Goal: Task Accomplishment & Management: Manage account settings

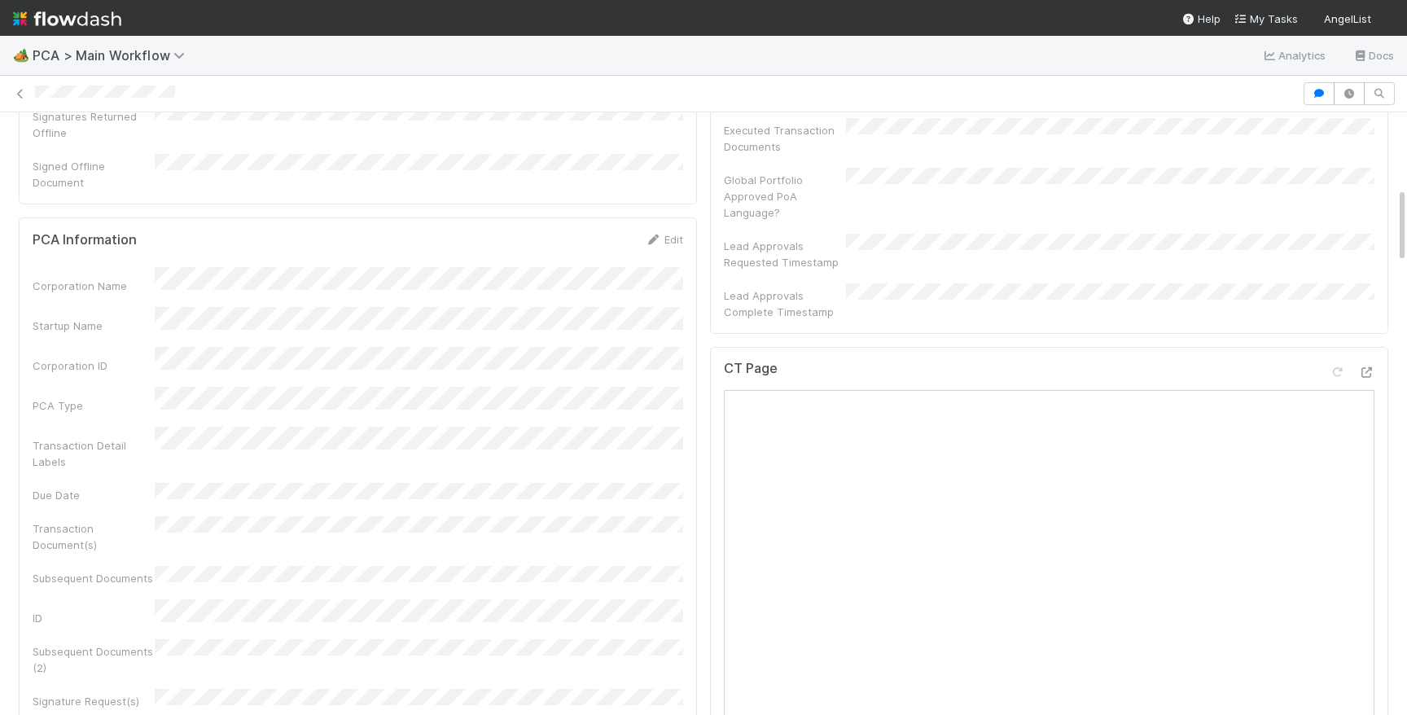
scroll to position [766, 0]
click at [518, 424] on div "Corporation Name Startup Name Corporation ID PCA Type Transaction Detail Labels…" at bounding box center [358, 612] width 650 height 698
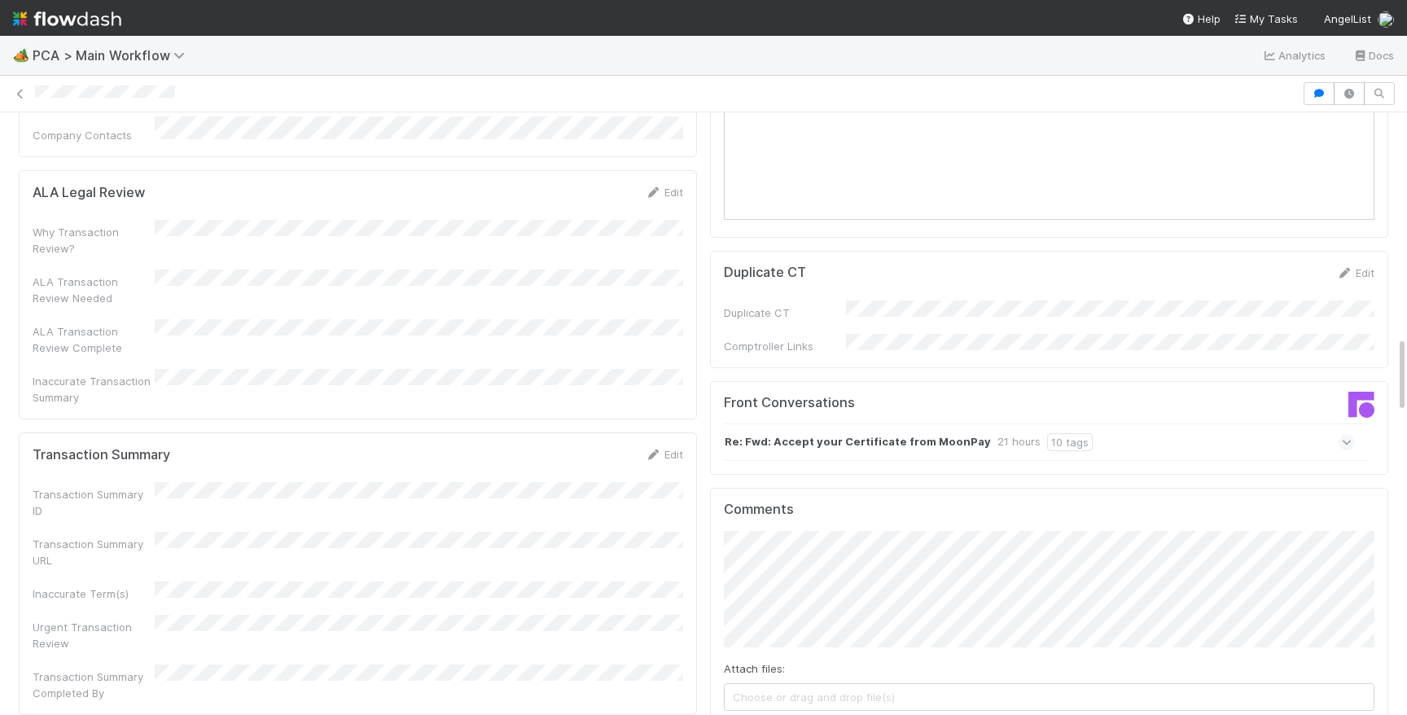
scroll to position [1468, 0]
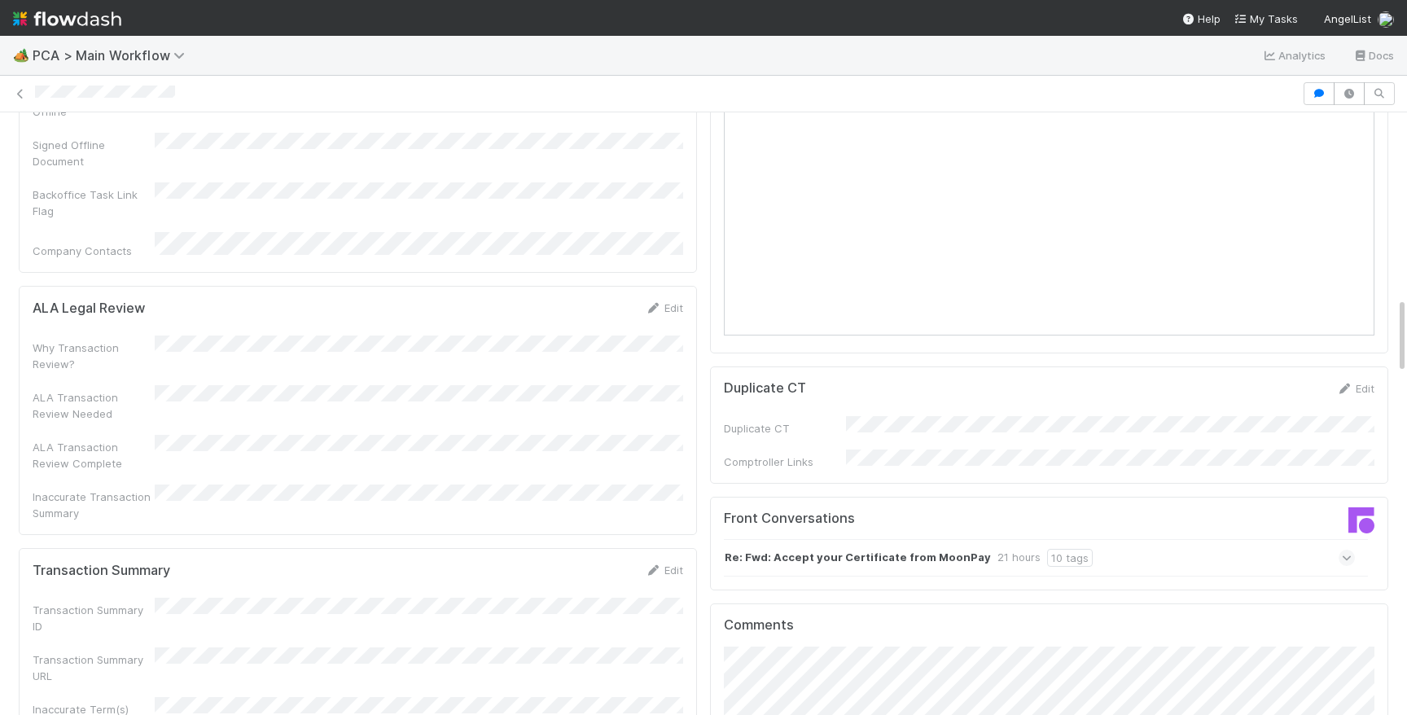
click at [1170, 539] on div "Re: Fwd: Accept your Certificate from MoonPay 21 hours 10 tags" at bounding box center [1039, 557] width 631 height 37
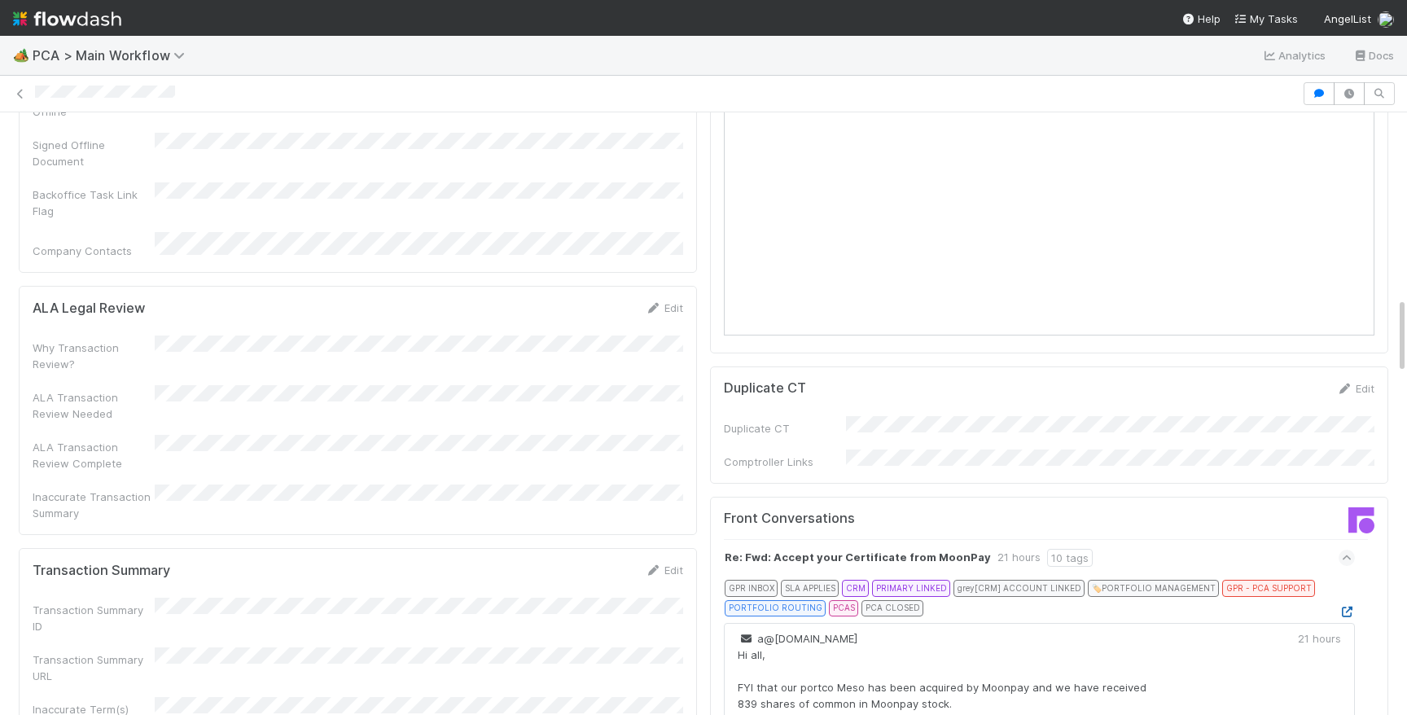
click at [1346, 606] on icon at bounding box center [1346, 611] width 16 height 11
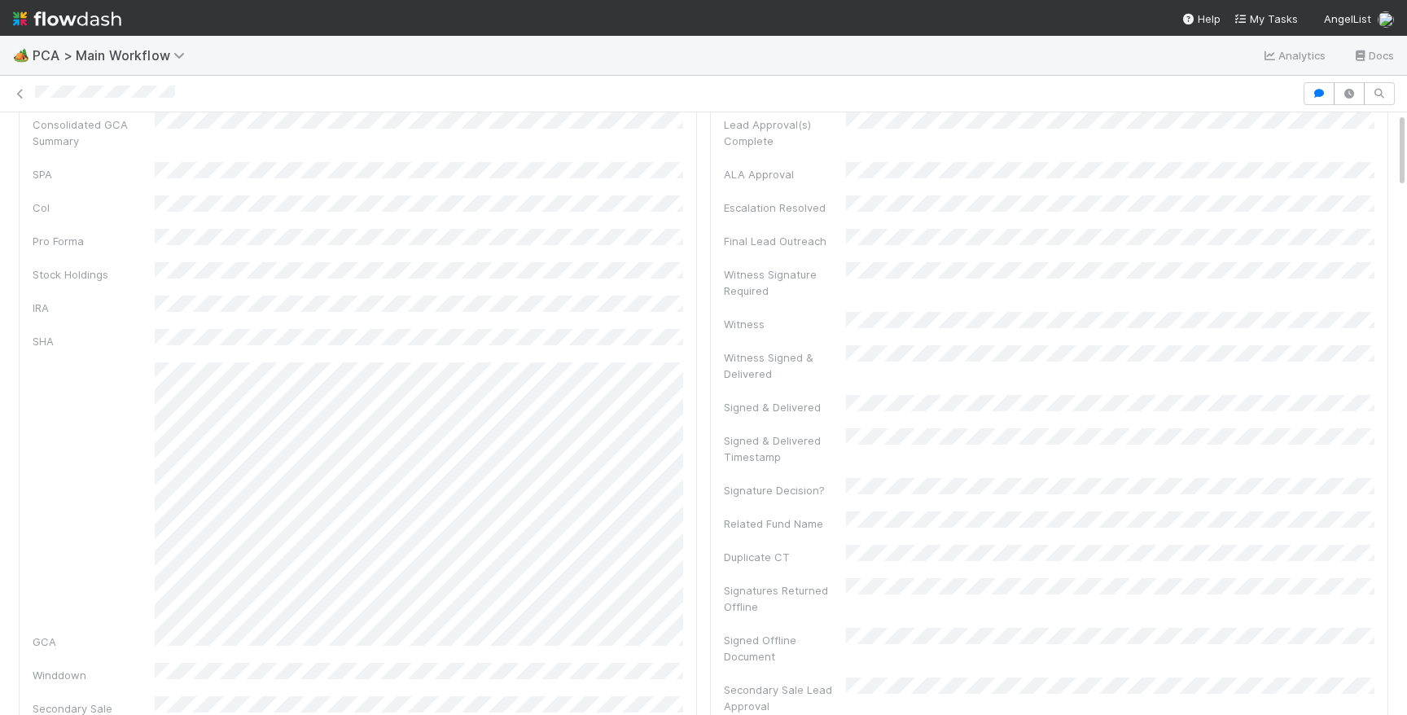
scroll to position [0, 0]
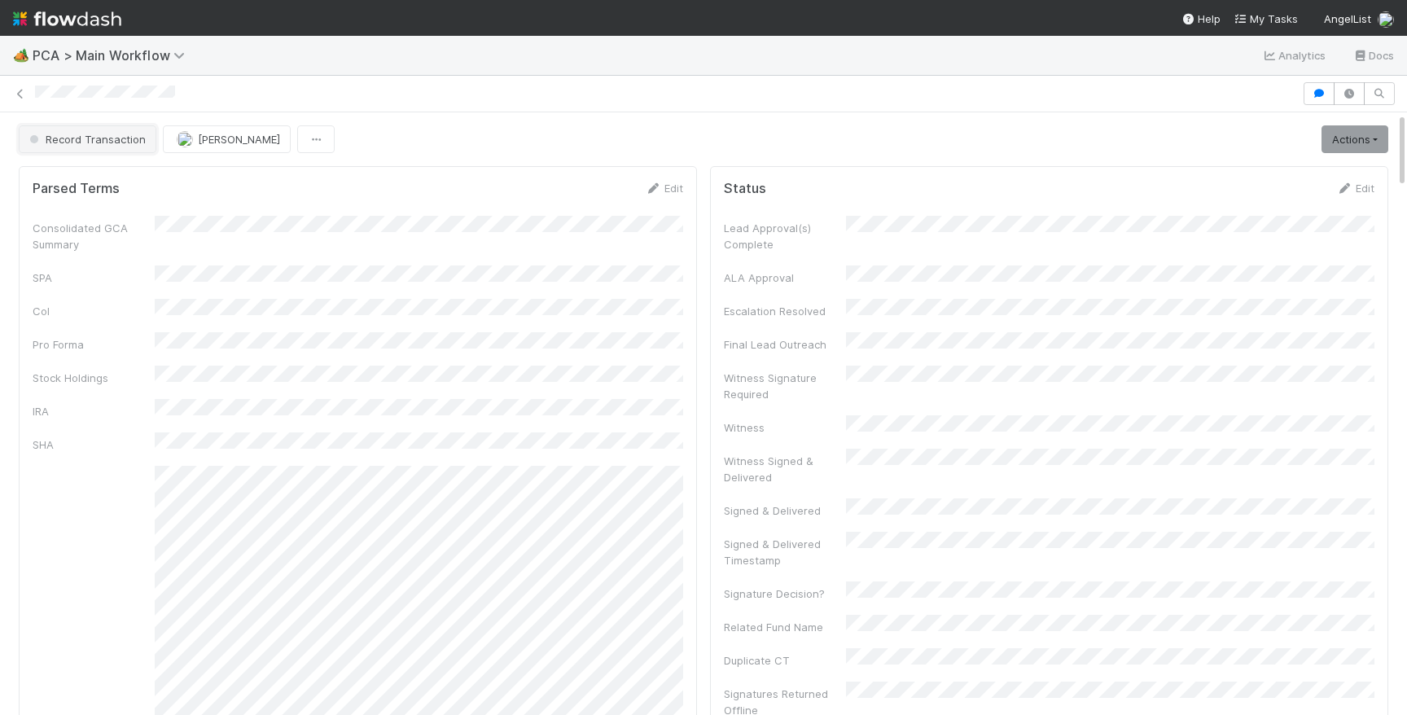
click at [69, 142] on span "Record Transaction" at bounding box center [86, 139] width 120 height 13
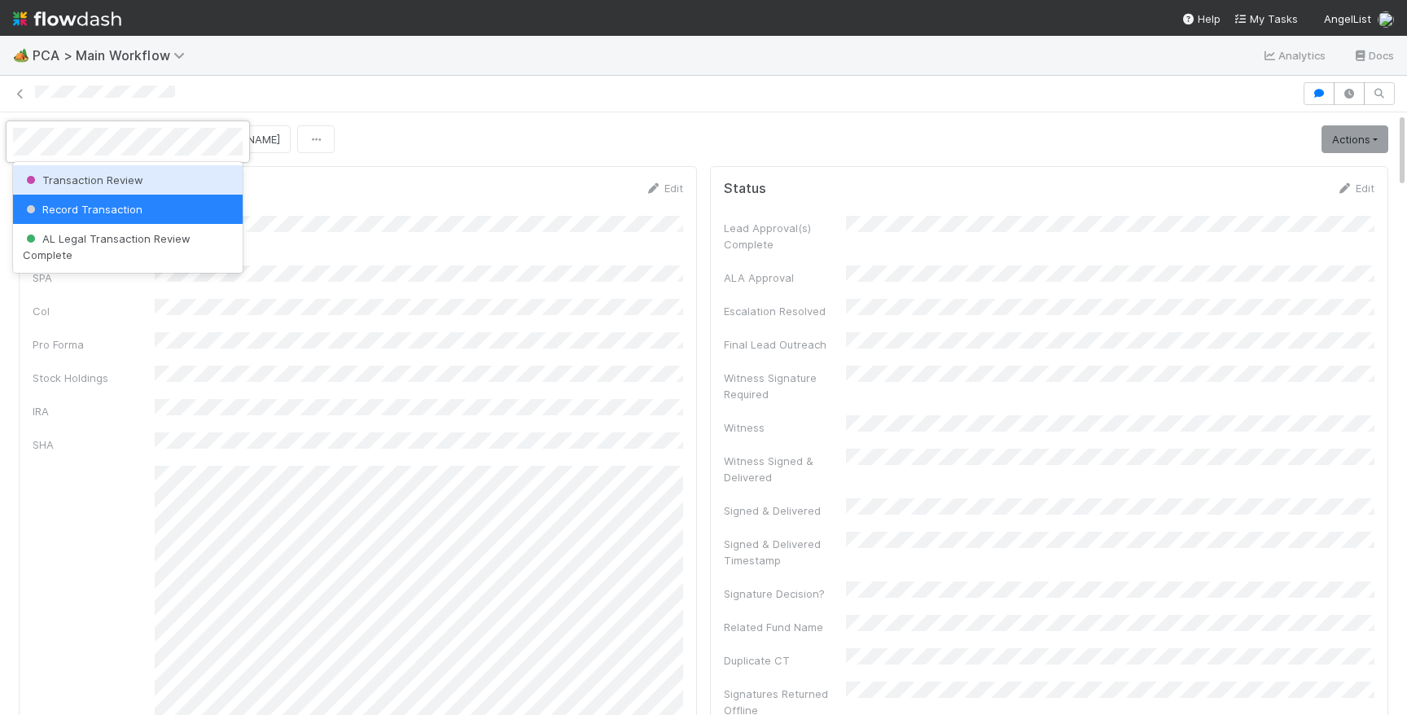
click at [119, 172] on div "Transaction Review" at bounding box center [128, 179] width 230 height 29
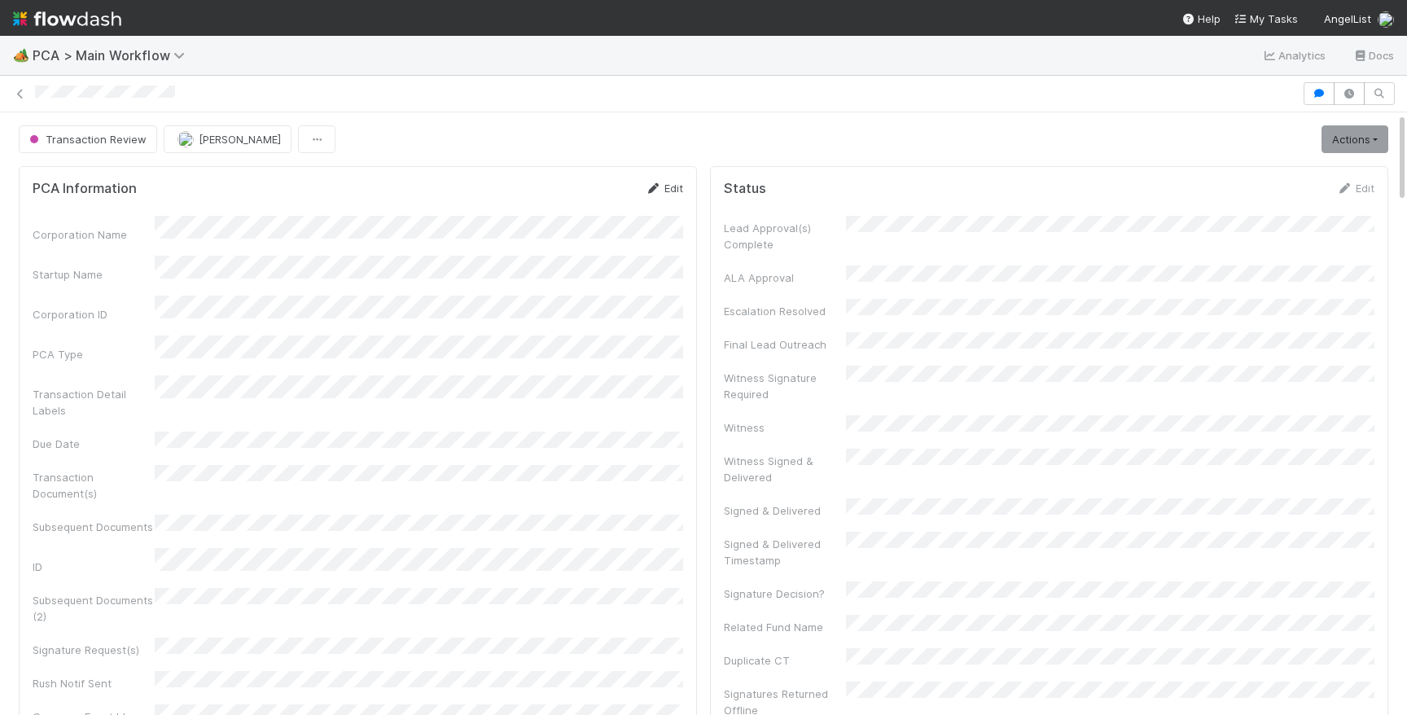
click at [659, 190] on icon at bounding box center [653, 188] width 16 height 11
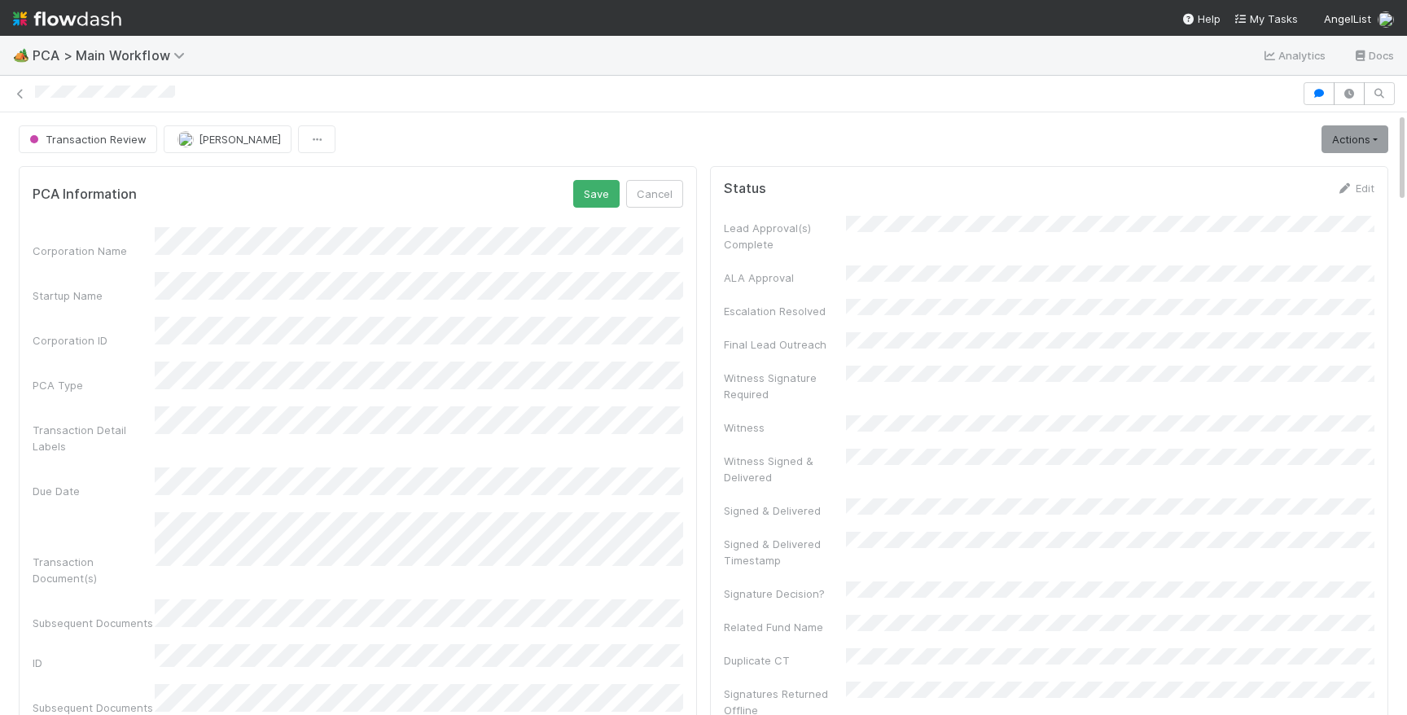
click at [591, 171] on div "PCA Information Save Cancel Corporation Name Startup Name Corporation ID PCA Ty…" at bounding box center [358, 636] width 678 height 940
click at [588, 183] on button "Save" at bounding box center [596, 194] width 46 height 28
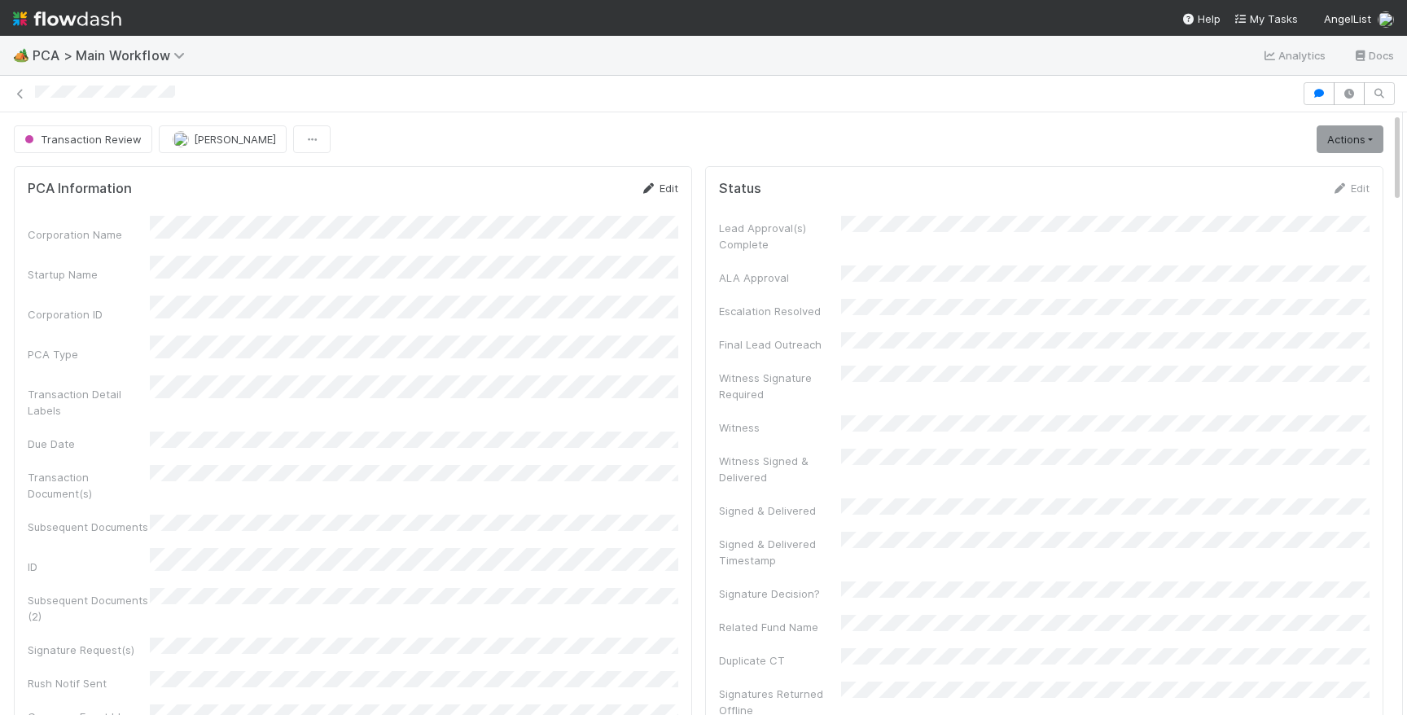
click at [663, 187] on link "Edit" at bounding box center [659, 188] width 38 height 13
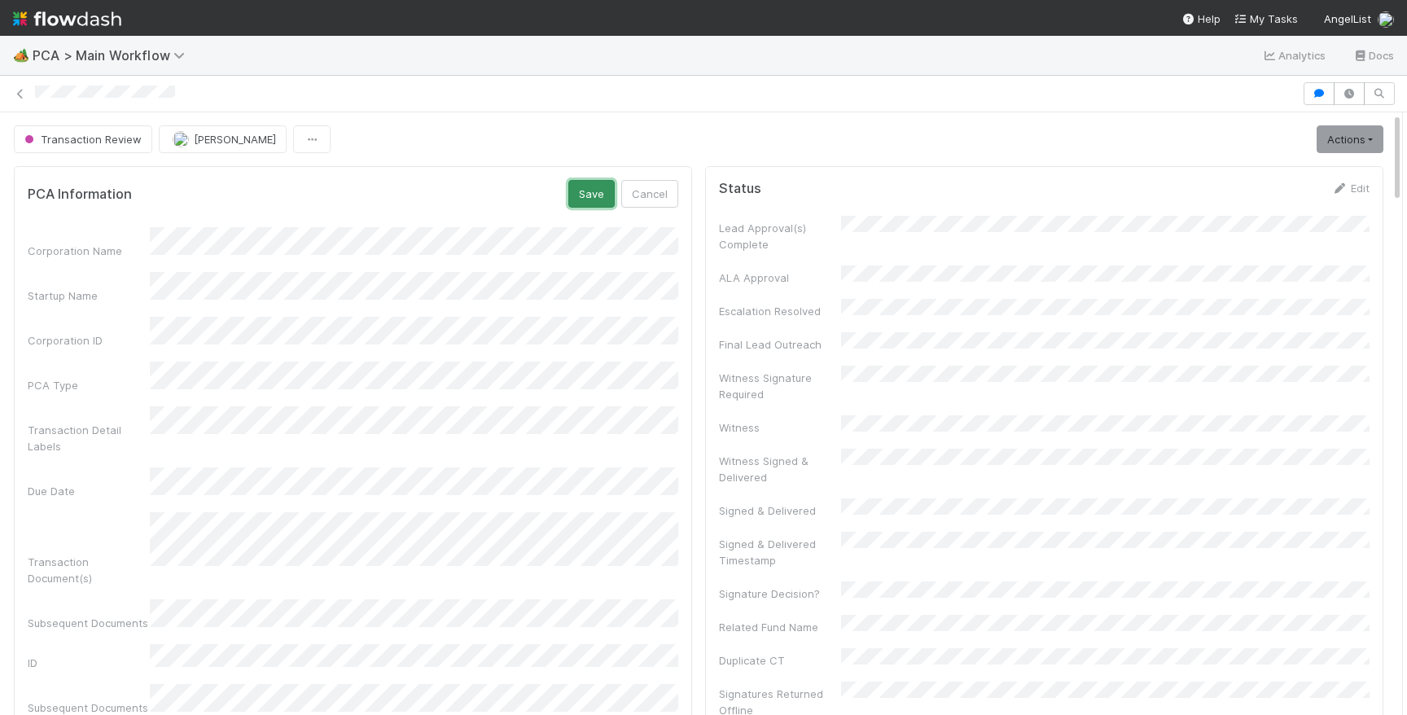
click at [572, 196] on button "Save" at bounding box center [591, 194] width 46 height 28
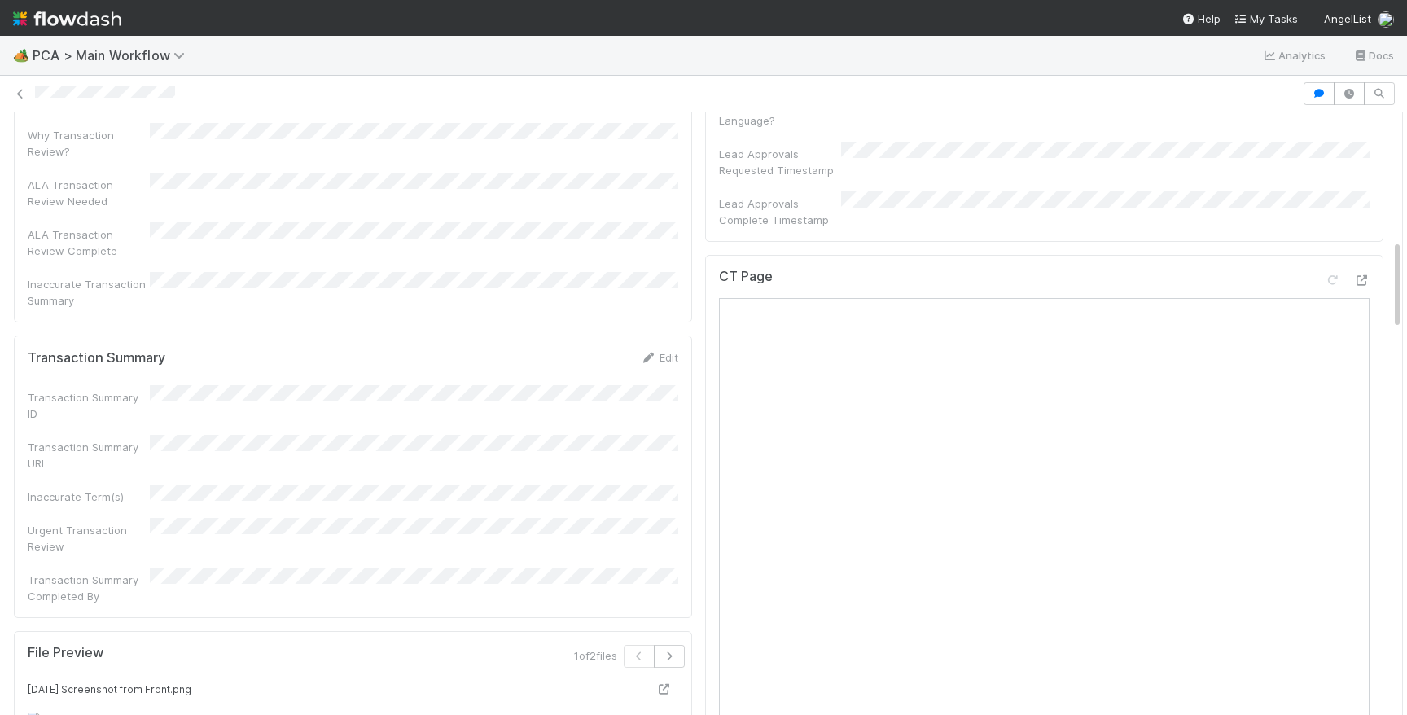
scroll to position [870, 0]
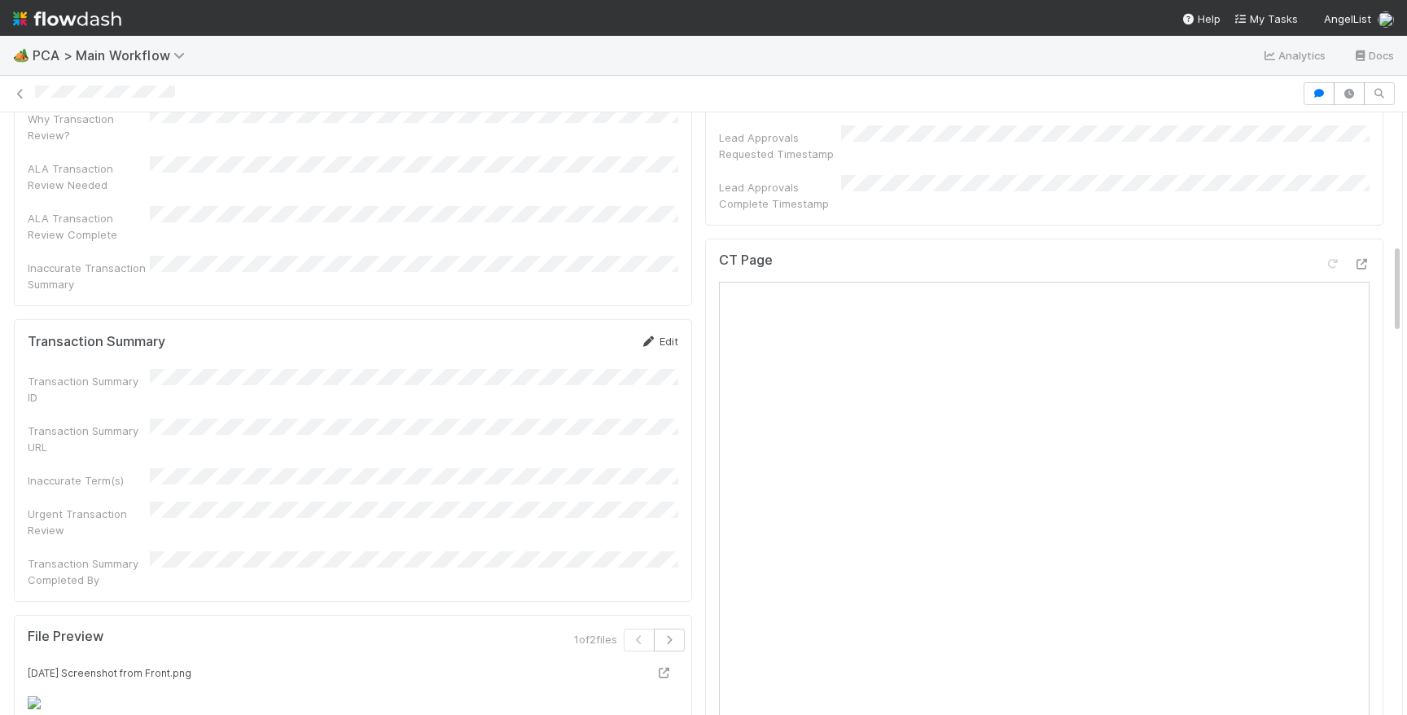
click at [667, 335] on link "Edit" at bounding box center [659, 341] width 38 height 13
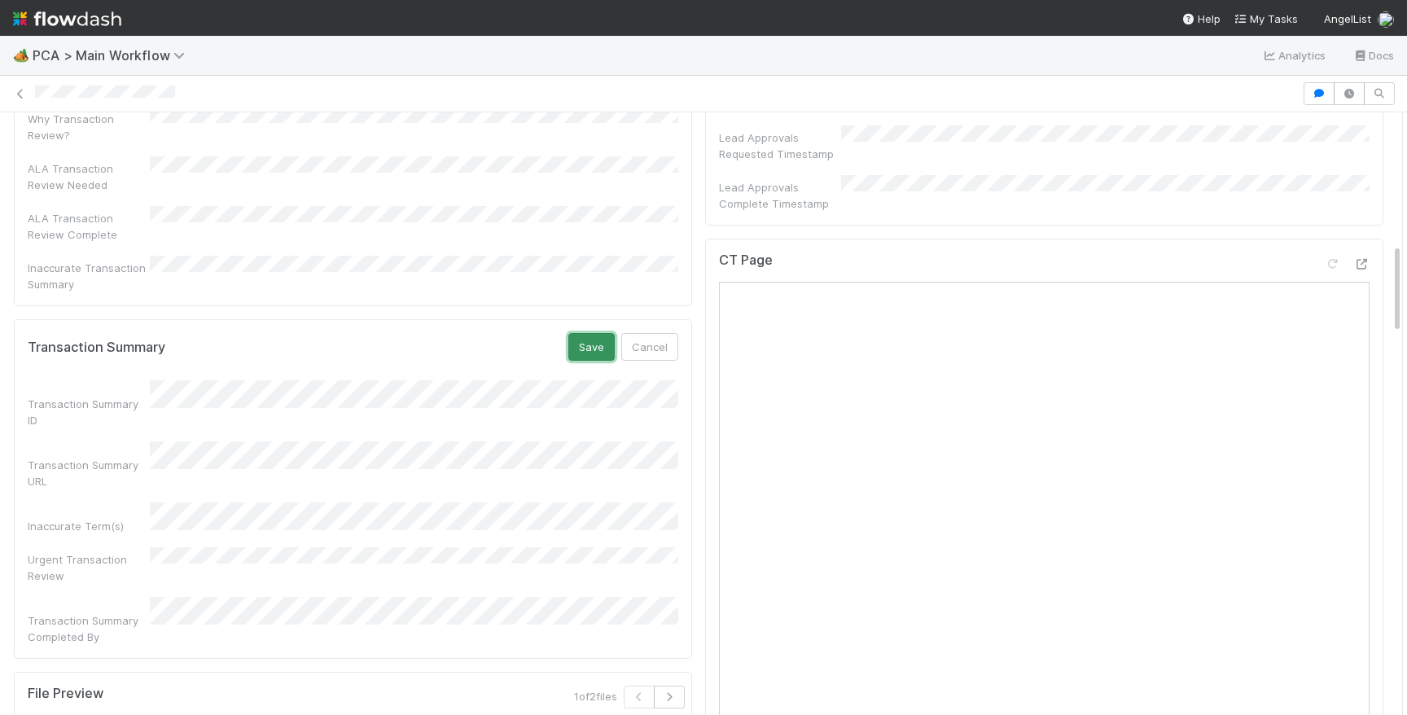
click at [597, 333] on button "Save" at bounding box center [591, 347] width 46 height 28
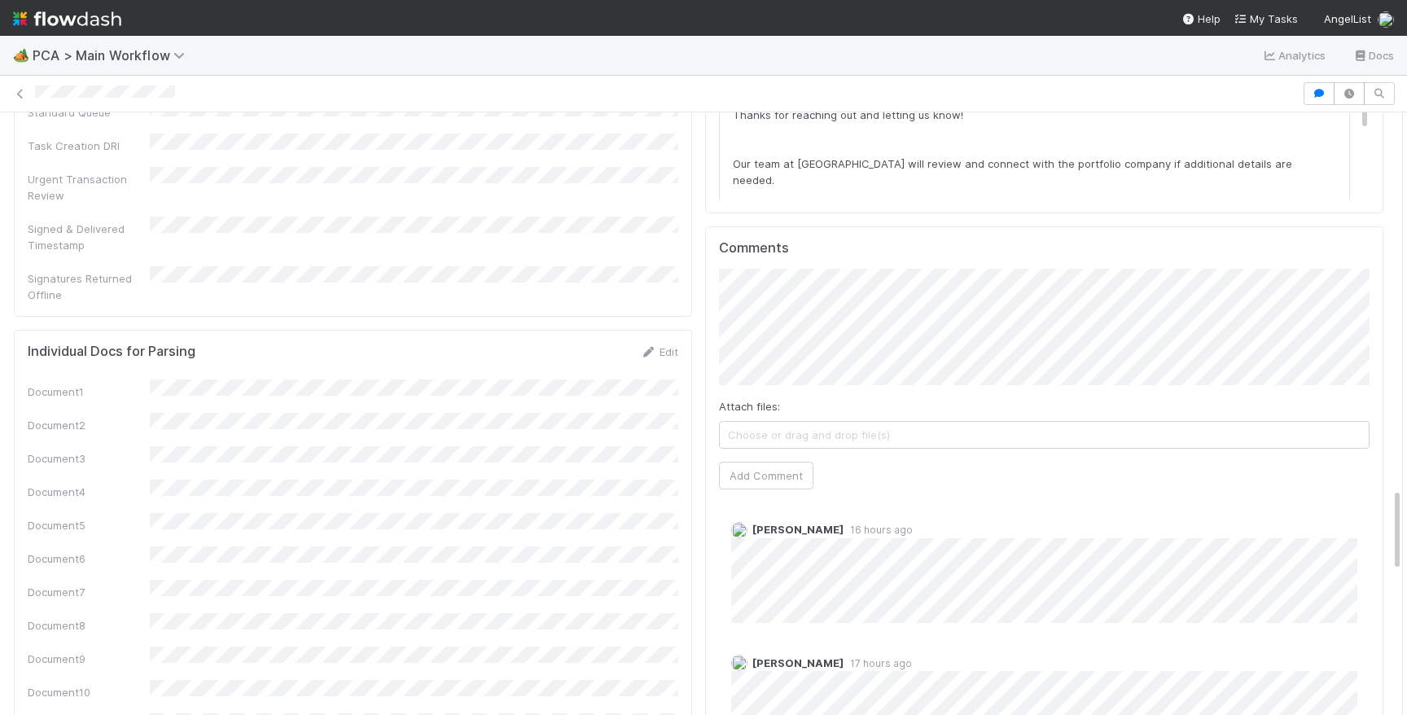
scroll to position [2711, 0]
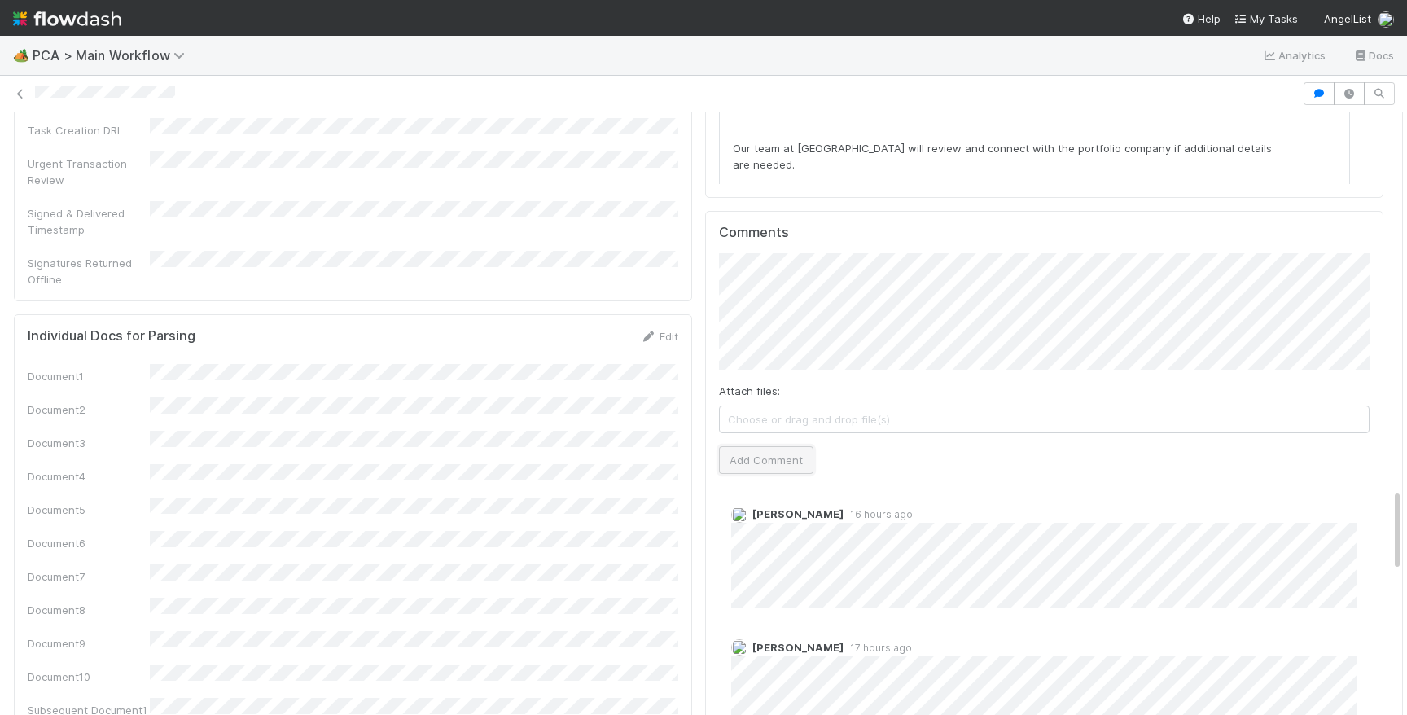
click at [795, 446] on button "Add Comment" at bounding box center [766, 460] width 94 height 28
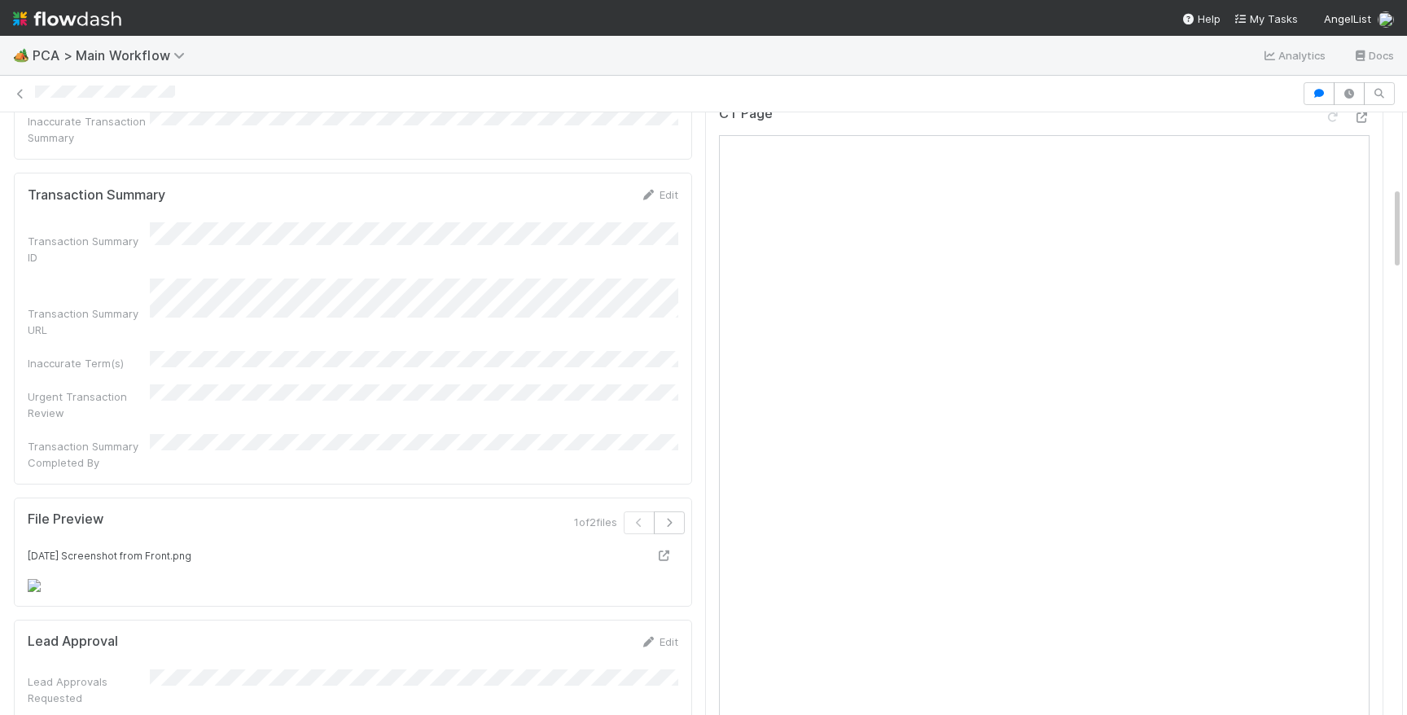
scroll to position [0, 0]
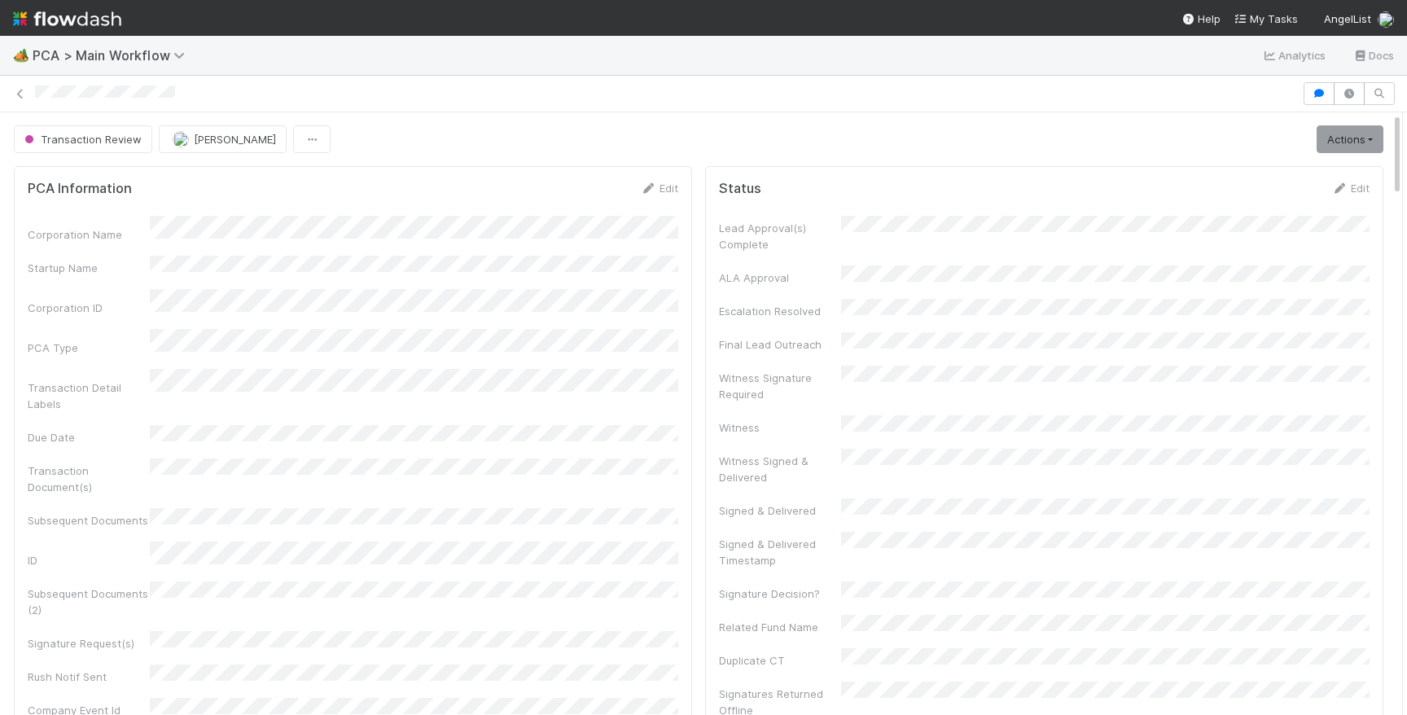
click at [101, 134] on span "Transaction Review" at bounding box center [81, 139] width 120 height 13
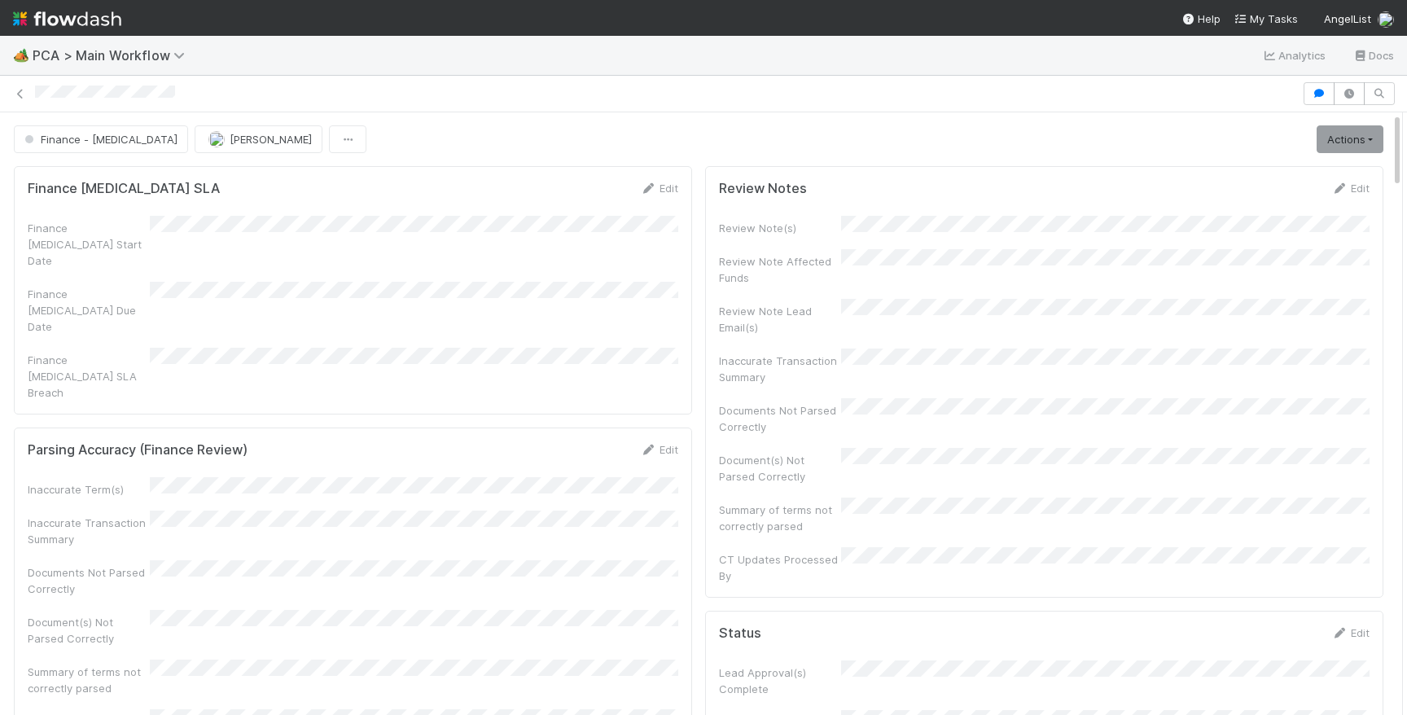
click at [197, 99] on div at bounding box center [666, 93] width 1262 height 17
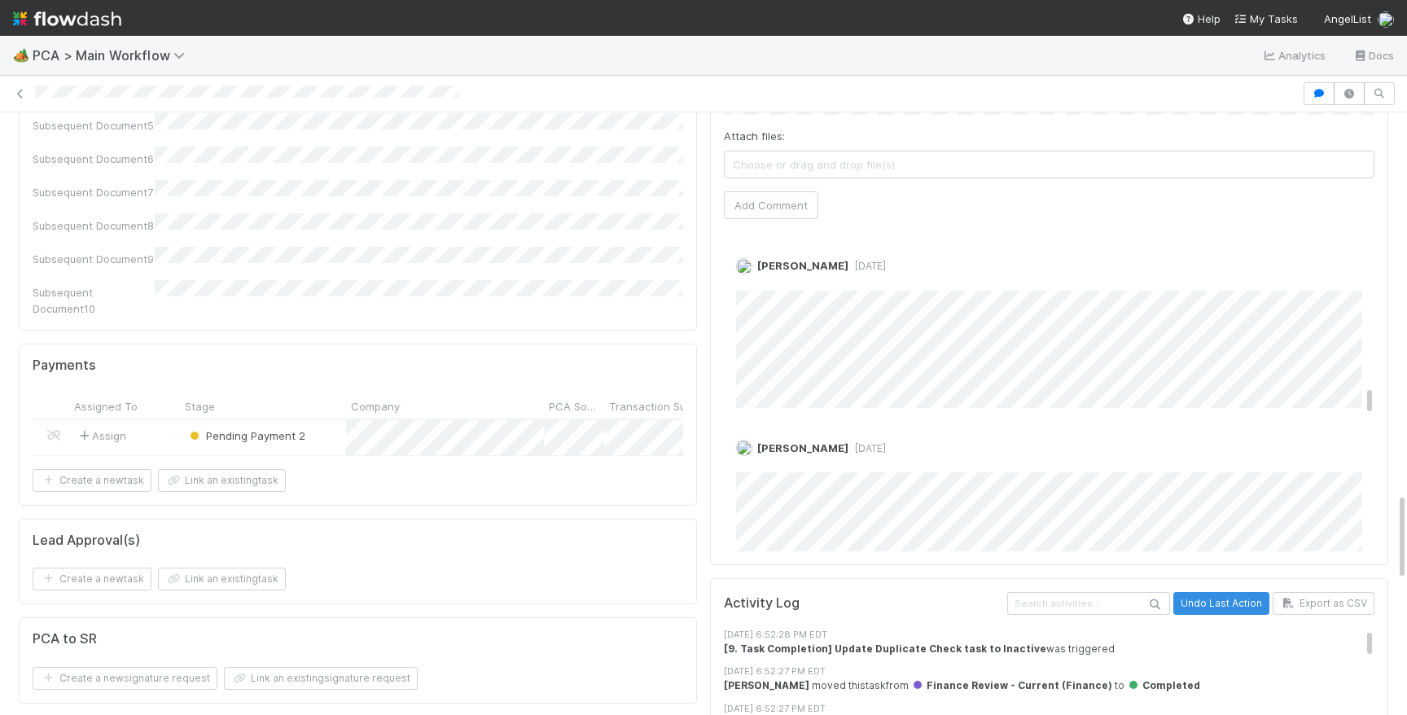
scroll to position [3070, 0]
click at [374, 83] on div at bounding box center [703, 93] width 1407 height 23
